Goal: Information Seeking & Learning: Check status

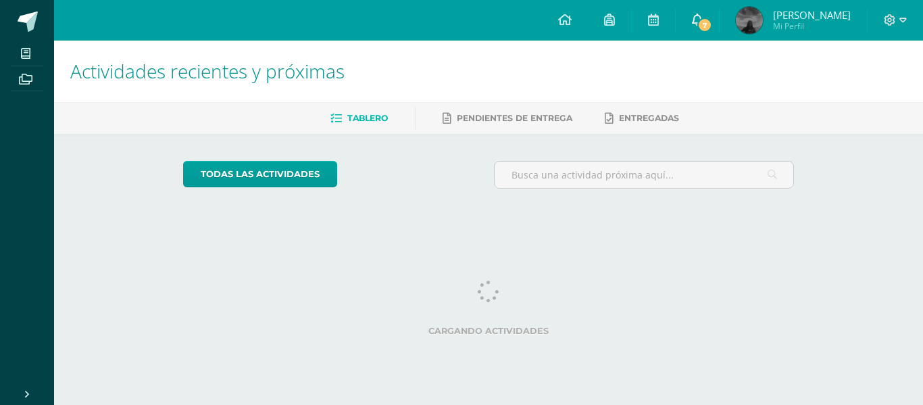
click at [706, 30] on link "7" at bounding box center [697, 20] width 43 height 41
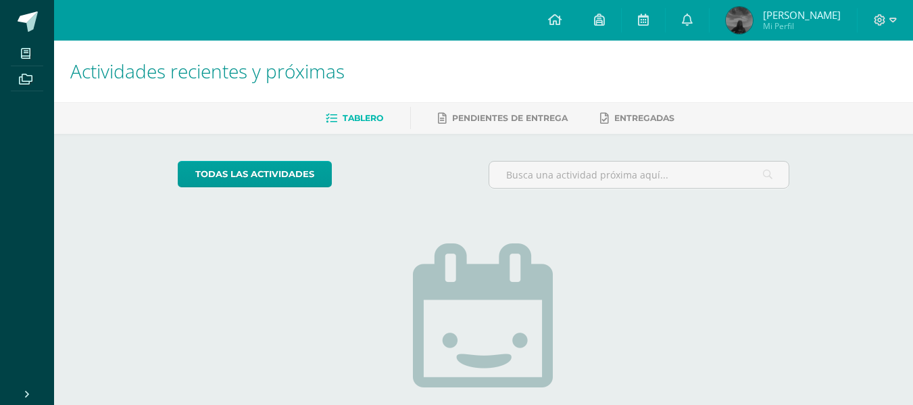
click at [785, 34] on span "María Angélica Mi Perfil" at bounding box center [783, 20] width 120 height 27
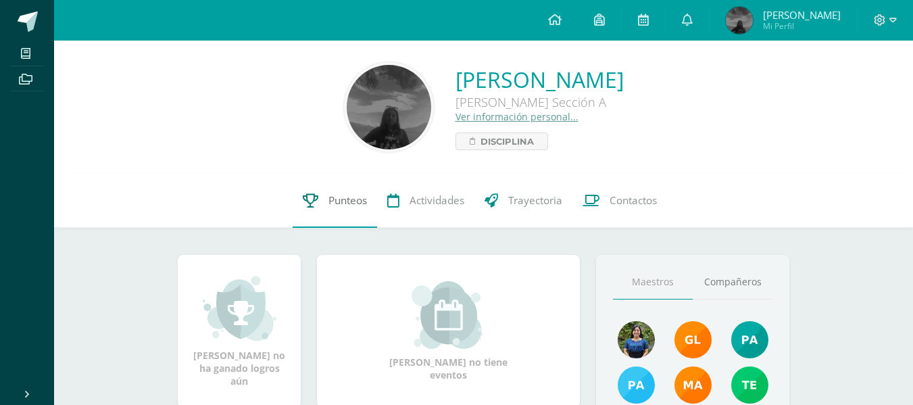
click at [337, 202] on span "Punteos" at bounding box center [347, 200] width 39 height 14
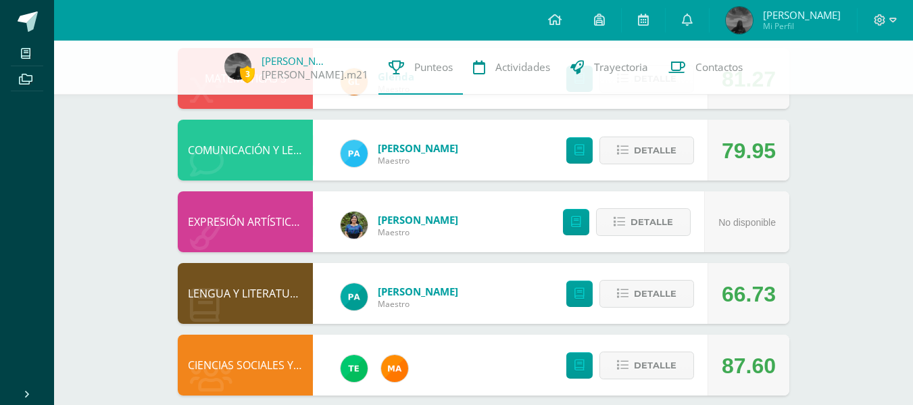
scroll to position [469, 0]
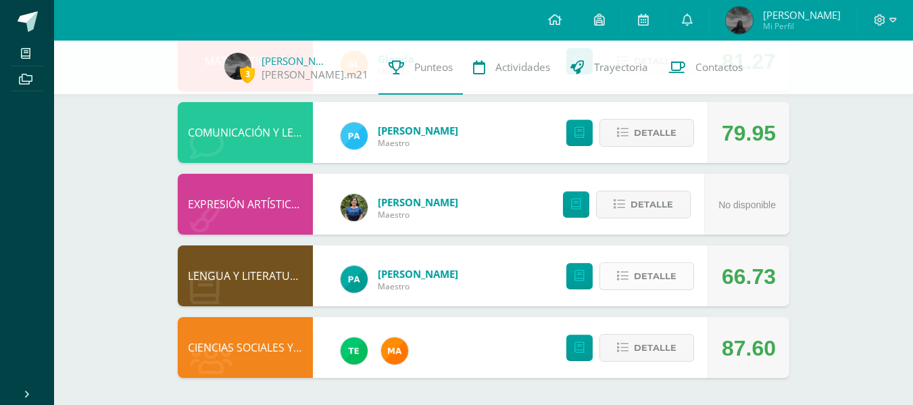
click at [631, 287] on button "Detalle" at bounding box center [646, 276] width 95 height 28
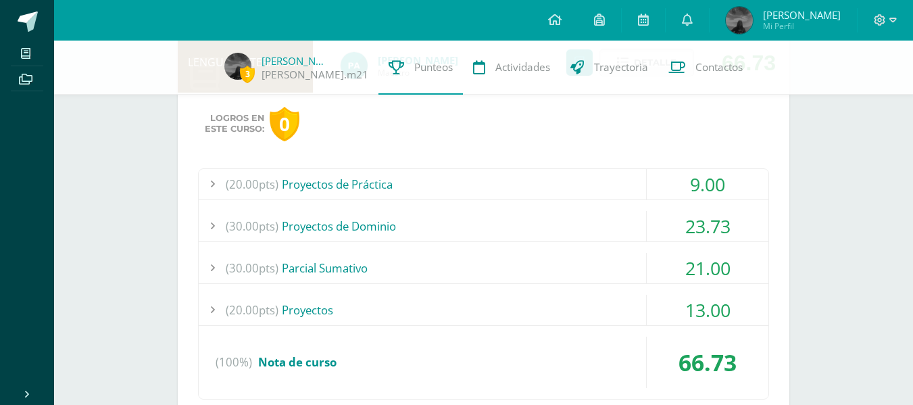
scroll to position [684, 0]
click at [332, 181] on div "(20.00pts) Proyectos de Práctica" at bounding box center [484, 183] width 570 height 30
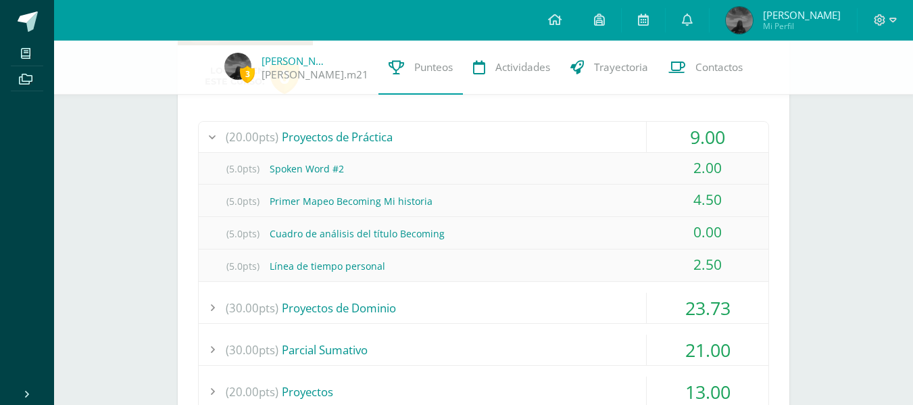
scroll to position [731, 0]
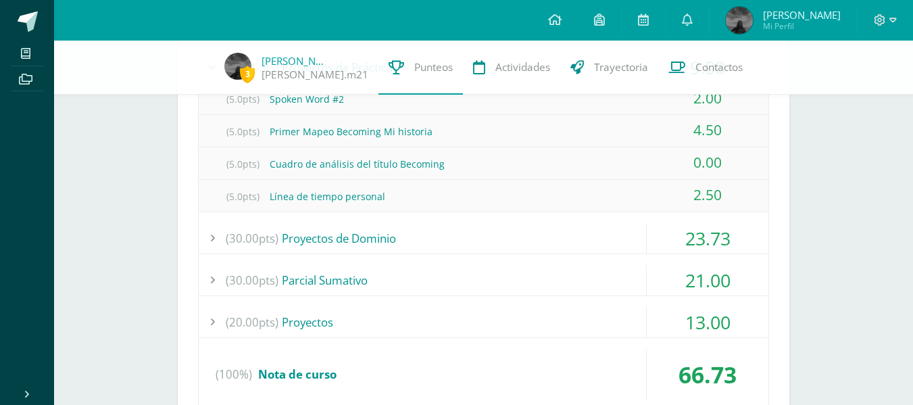
click at [339, 245] on div "(30.00pts) Proyectos de Dominio" at bounding box center [484, 238] width 570 height 30
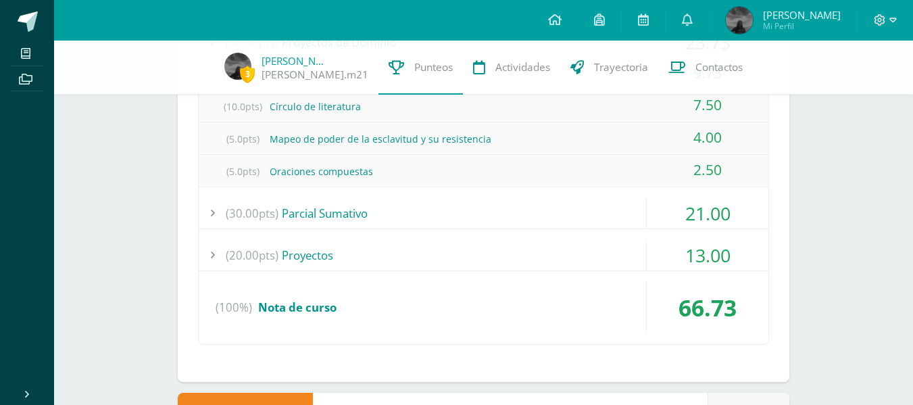
scroll to position [867, 0]
click at [308, 214] on div "(30.00pts) Parcial Sumativo" at bounding box center [484, 212] width 570 height 30
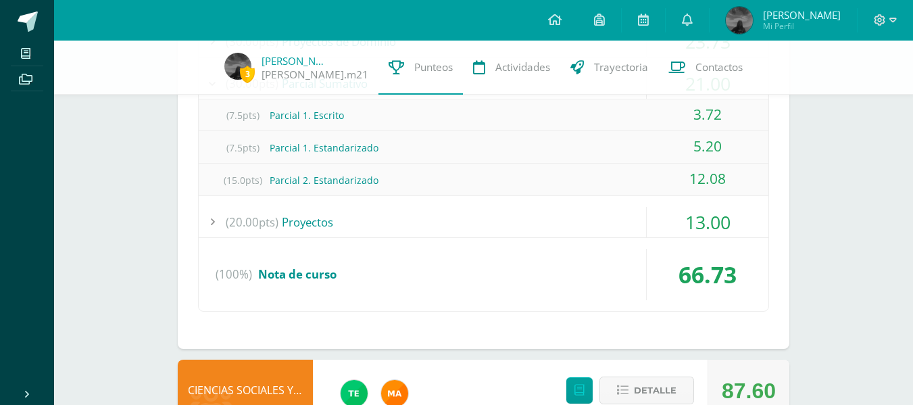
click at [309, 224] on div "(20.00pts) Proyectos" at bounding box center [484, 222] width 570 height 30
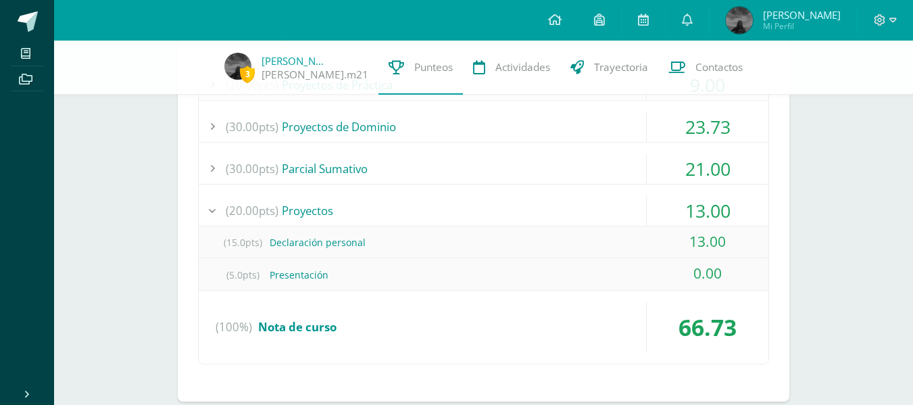
scroll to position [781, 0]
click at [298, 277] on div "(5.0pts) Presentación" at bounding box center [484, 275] width 570 height 30
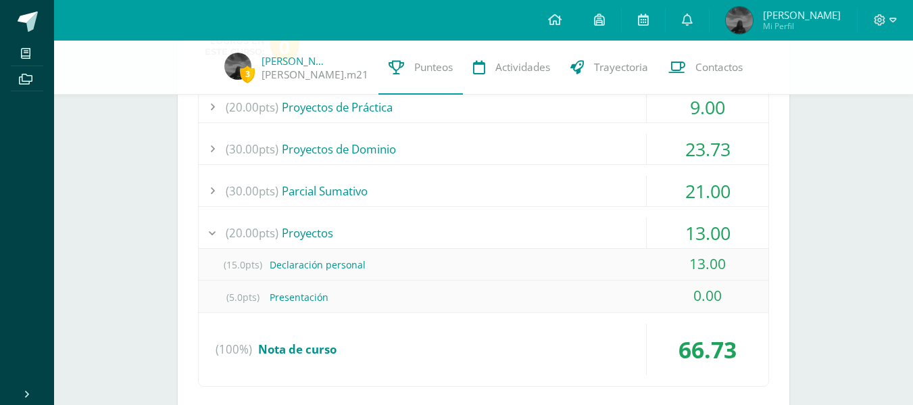
scroll to position [756, 0]
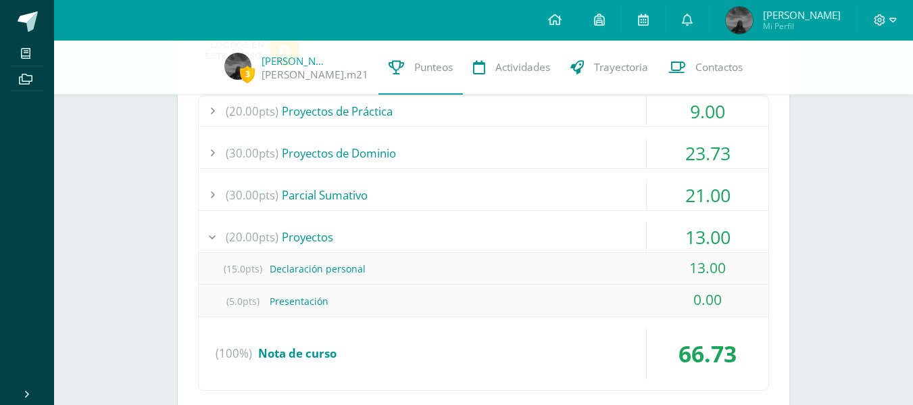
click at [297, 189] on div "(30.00pts) Parcial Sumativo" at bounding box center [484, 195] width 570 height 30
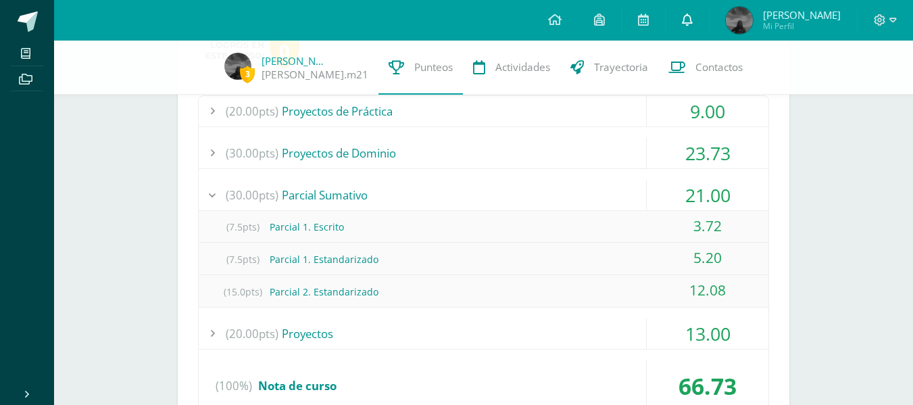
click at [690, 1] on link at bounding box center [687, 20] width 43 height 41
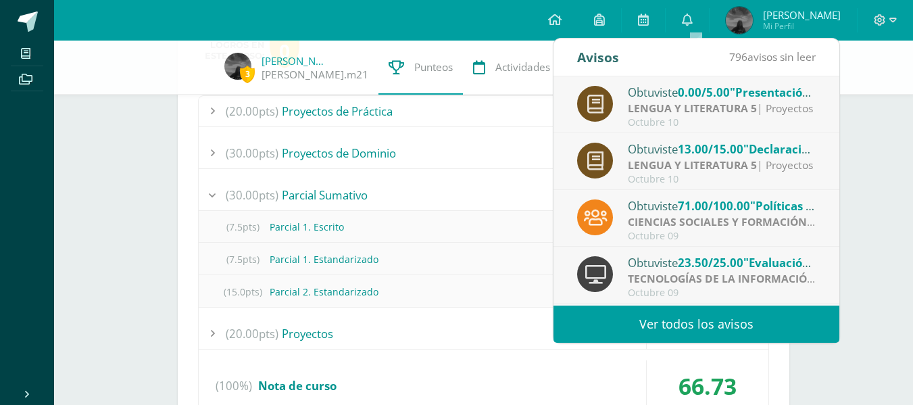
click at [711, 100] on div "Obtuviste 0.00/5.00 "Presentación" en LENGUA Y LITERATURA 5" at bounding box center [722, 92] width 188 height 18
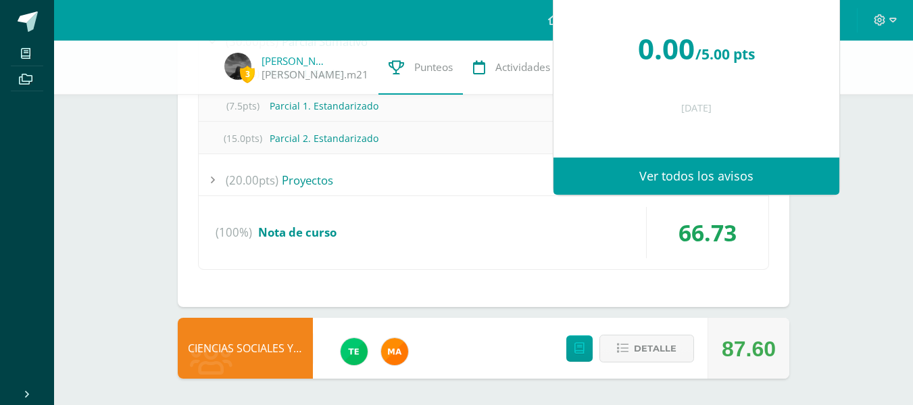
scroll to position [910, 0]
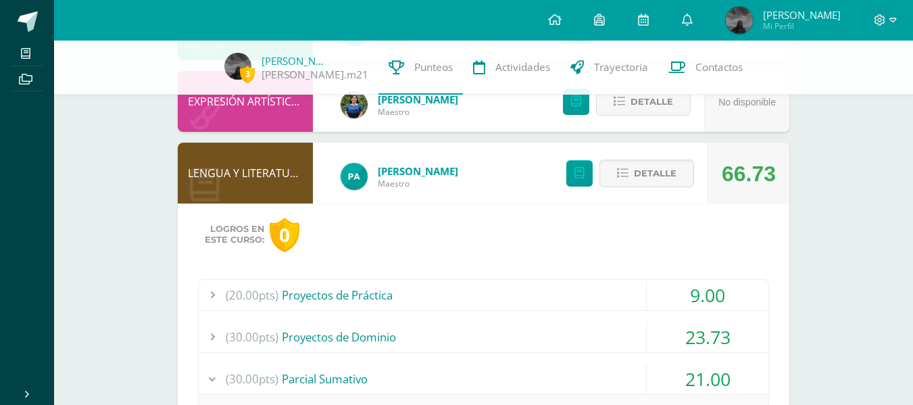
scroll to position [574, 0]
